Goal: Find specific page/section: Find specific page/section

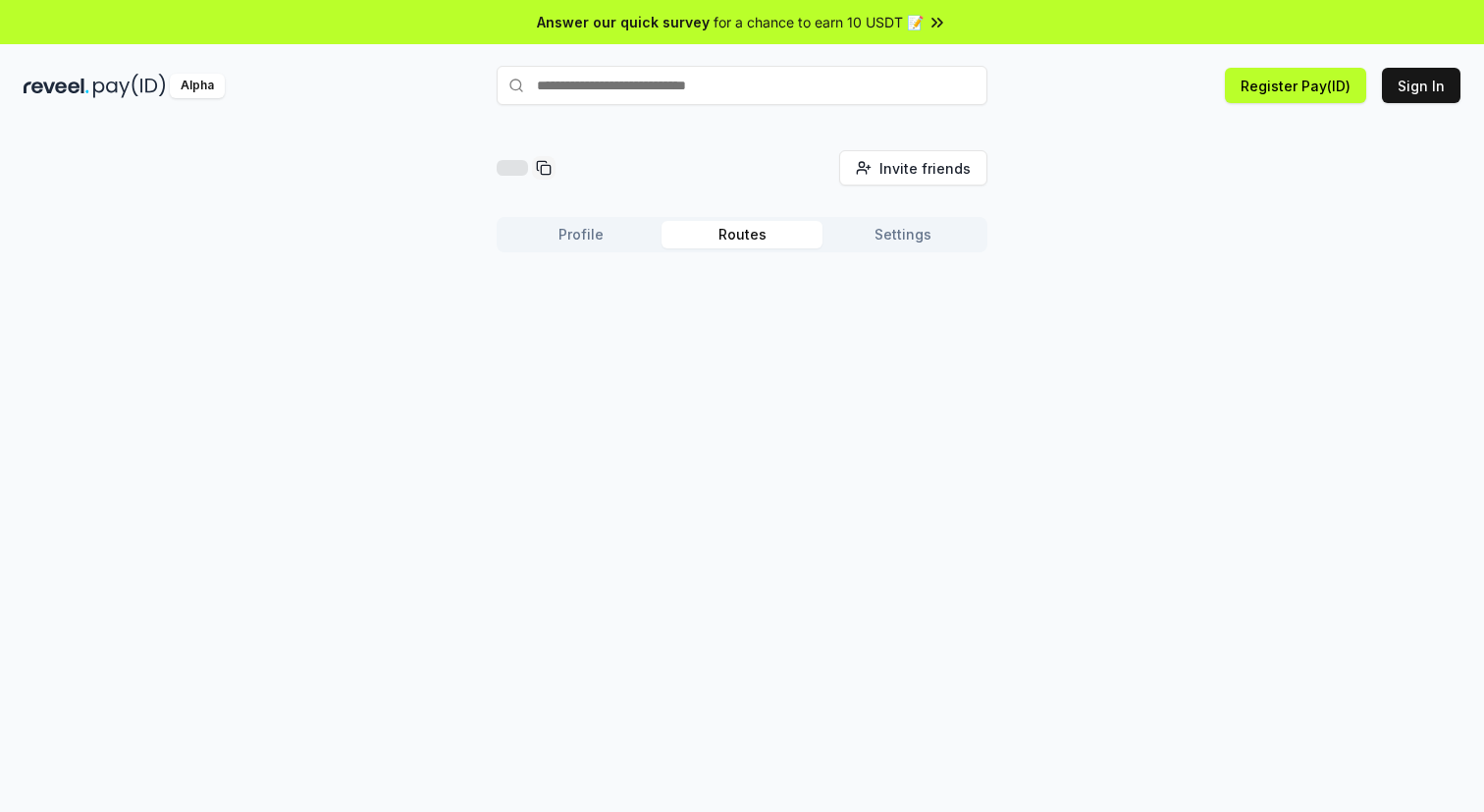
click at [752, 229] on button "Routes" at bounding box center [742, 235] width 161 height 28
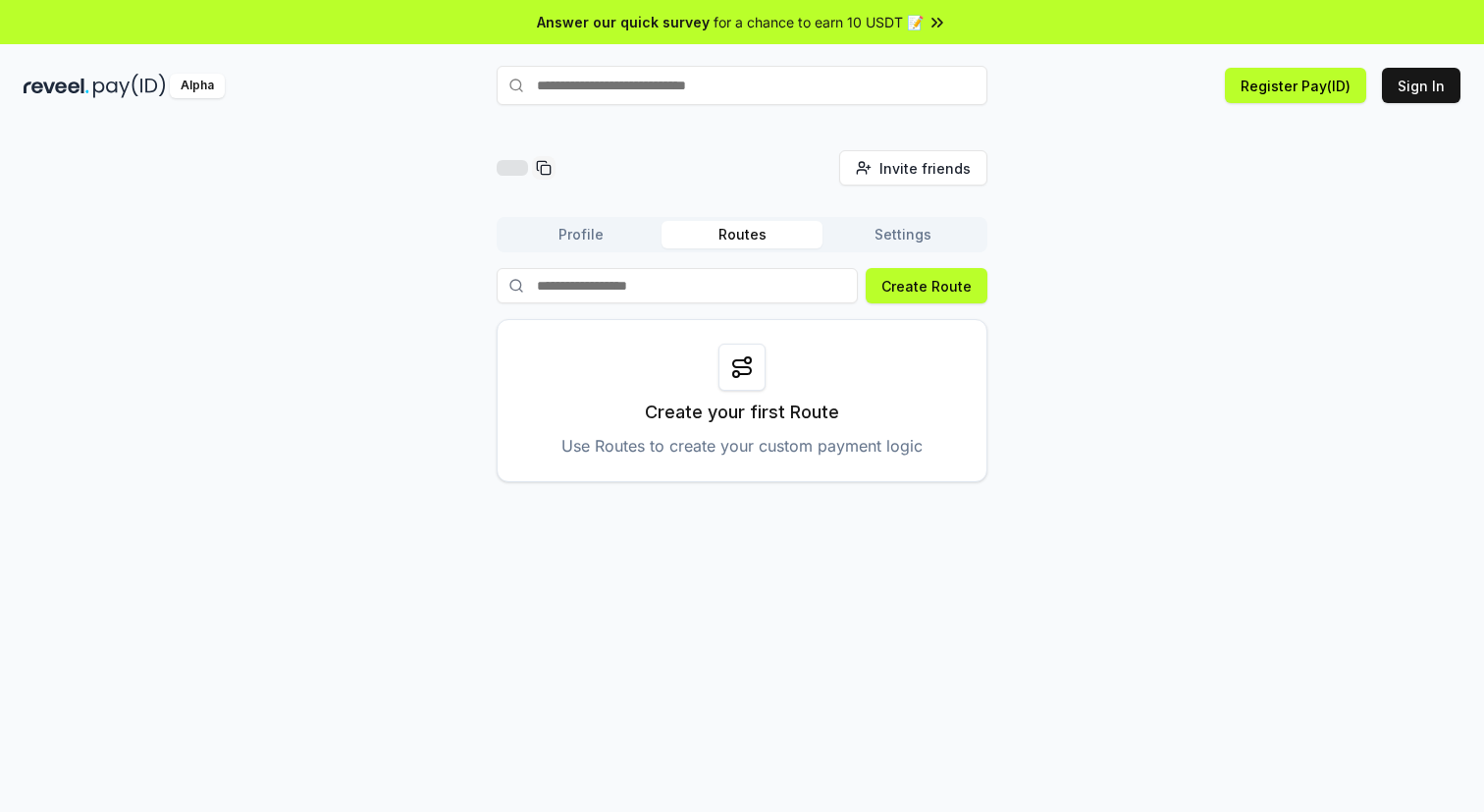
click at [876, 233] on button "Settings" at bounding box center [903, 235] width 161 height 28
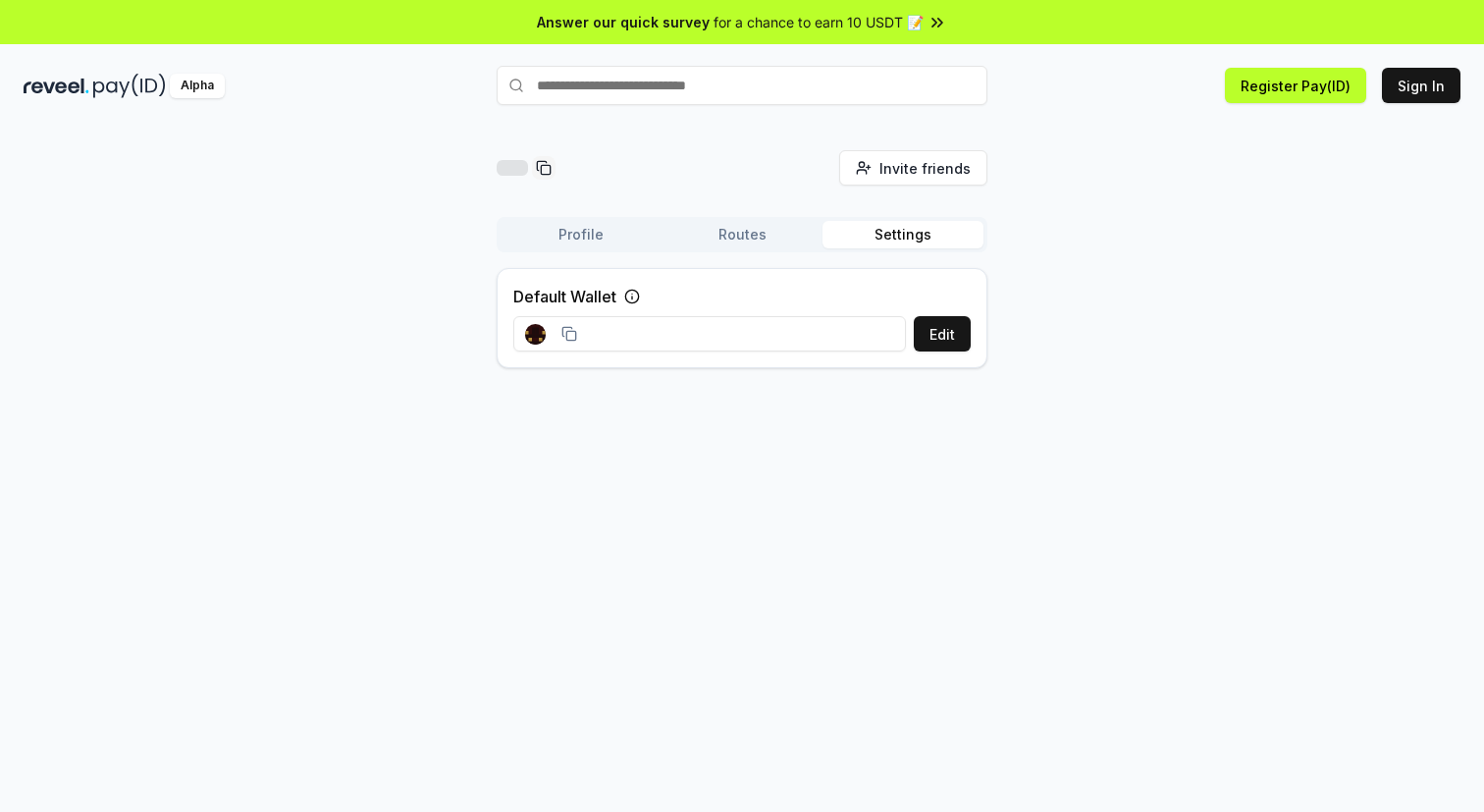
click at [769, 244] on button "Routes" at bounding box center [742, 235] width 161 height 28
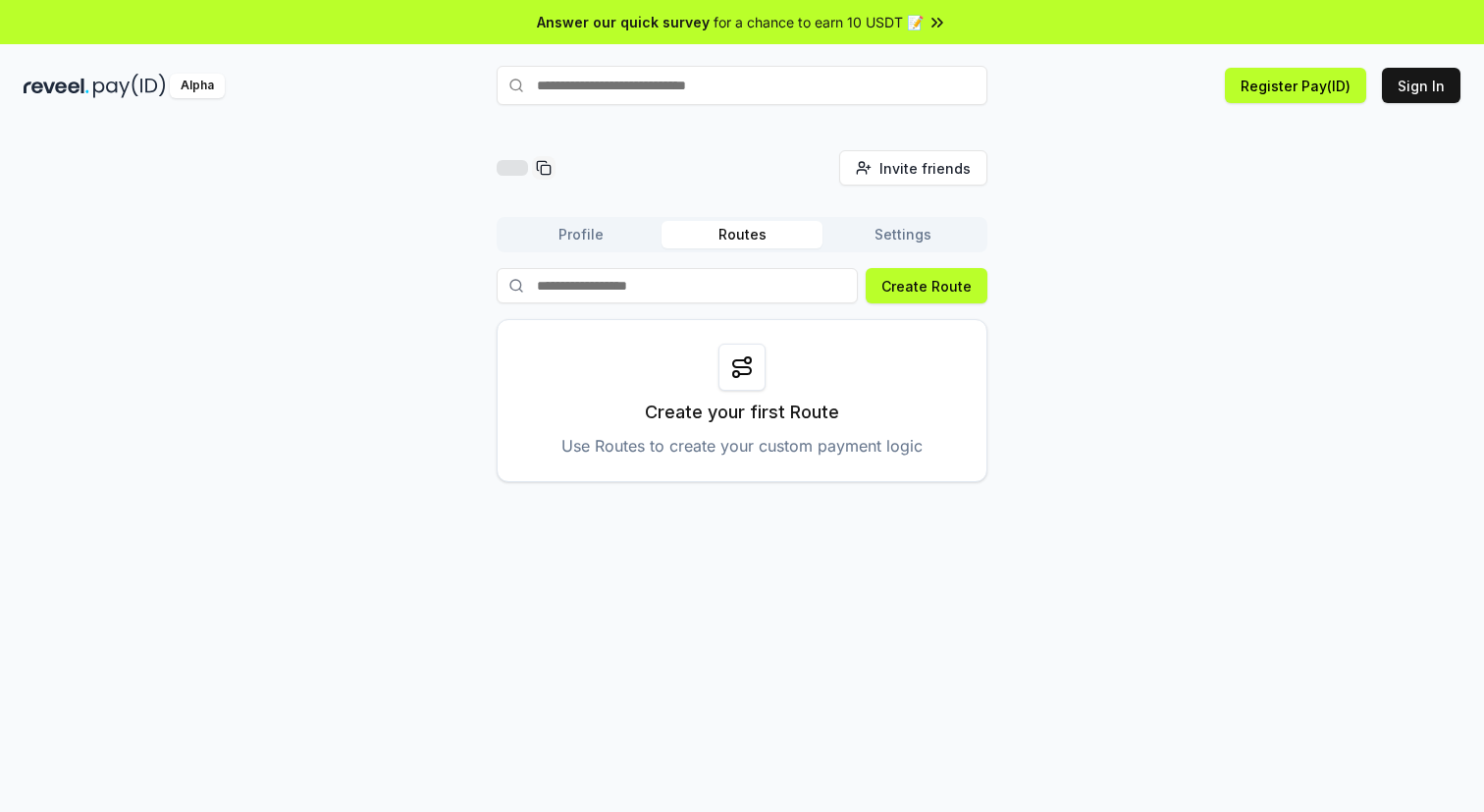
click at [620, 252] on div "Profile Routes Settings Create Route Create your first Route Use Routes to crea…" at bounding box center [742, 349] width 491 height 265
click at [1420, 99] on button "Sign In" at bounding box center [1422, 86] width 79 height 35
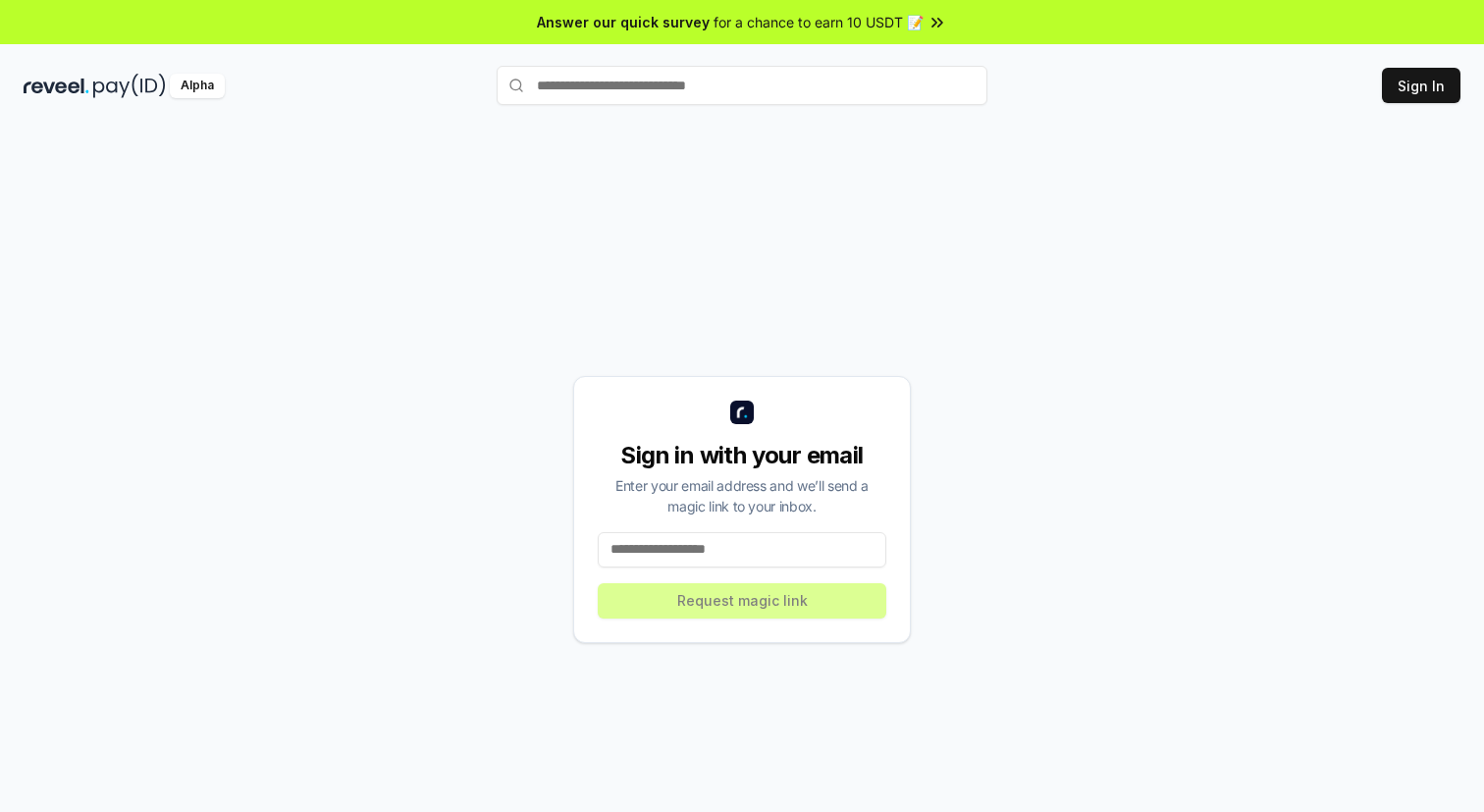
click at [809, 560] on input at bounding box center [742, 550] width 289 height 35
